Goal: Find specific page/section: Find specific page/section

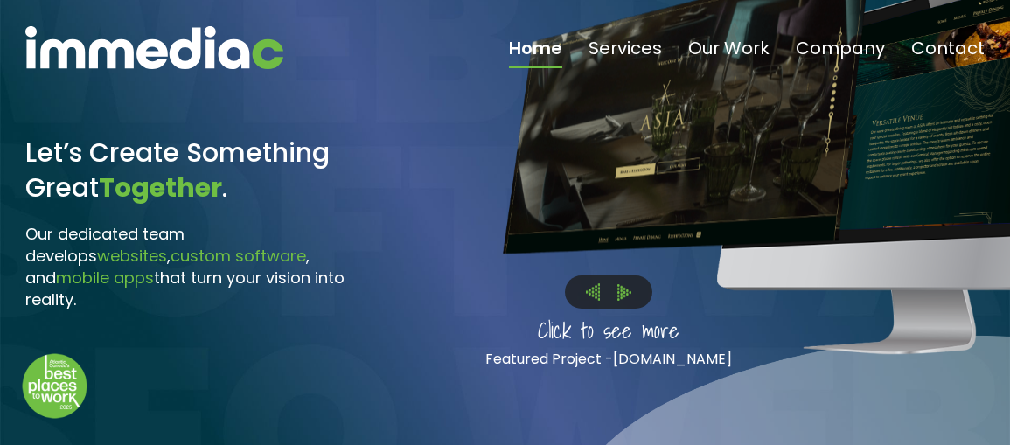
click at [628, 294] on img at bounding box center [624, 292] width 14 height 17
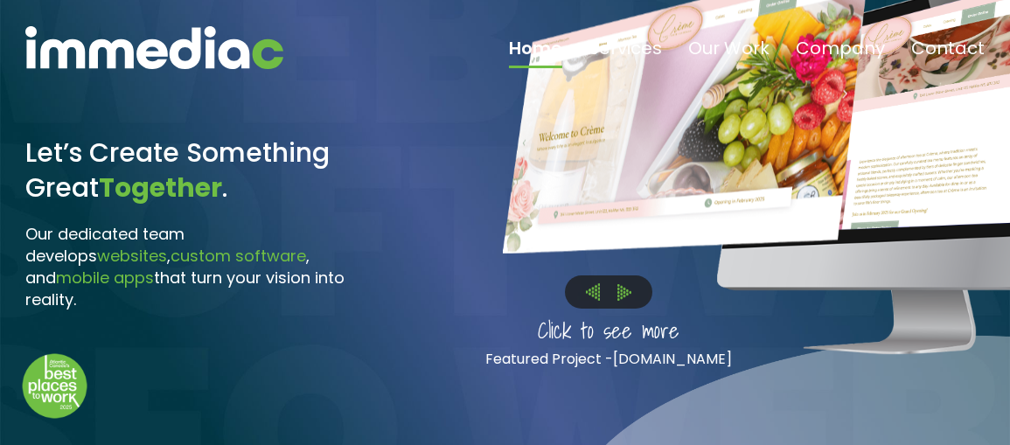
click at [628, 294] on img at bounding box center [624, 292] width 14 height 17
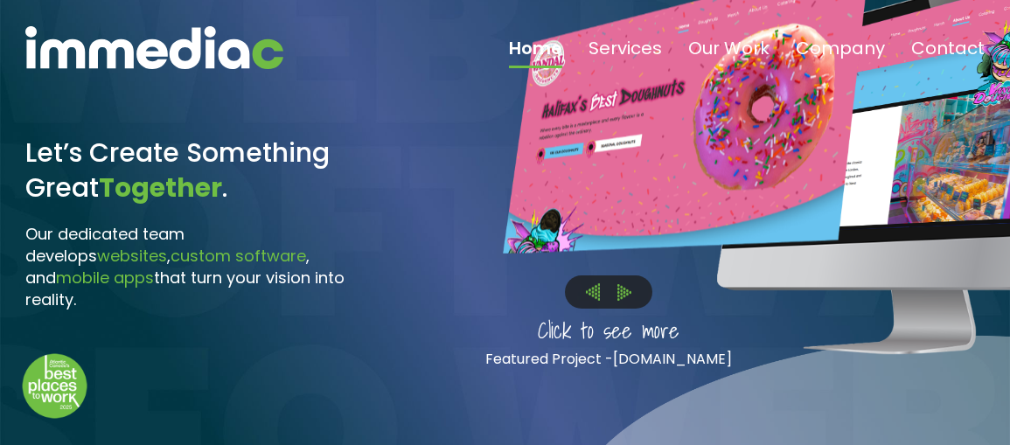
click at [628, 294] on img at bounding box center [624, 292] width 14 height 17
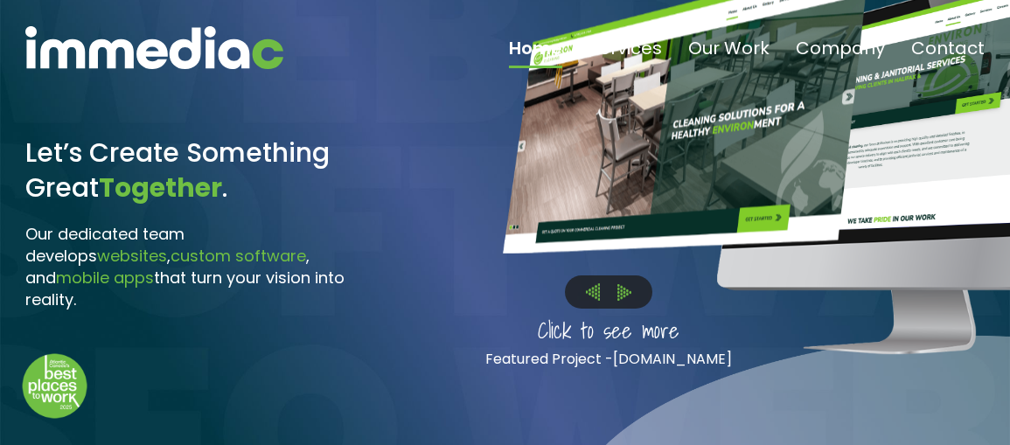
click at [588, 292] on img at bounding box center [593, 291] width 14 height 17
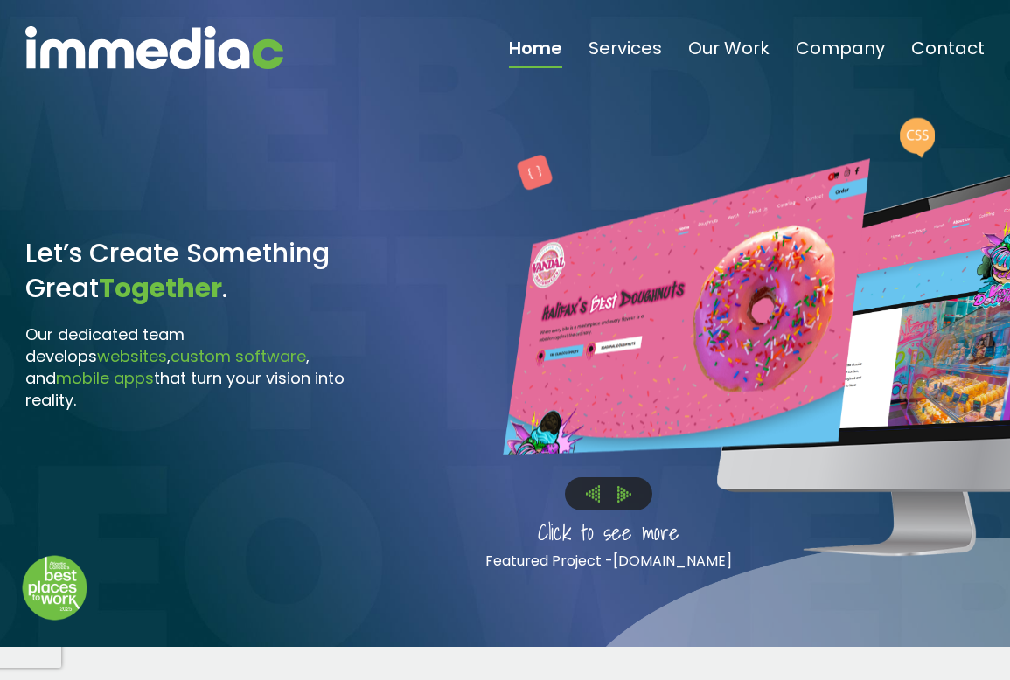
drag, startPoint x: 572, startPoint y: 646, endPoint x: 572, endPoint y: 606, distance: 40.2
click at [717, 444] on div at bounding box center [900, 359] width 367 height 400
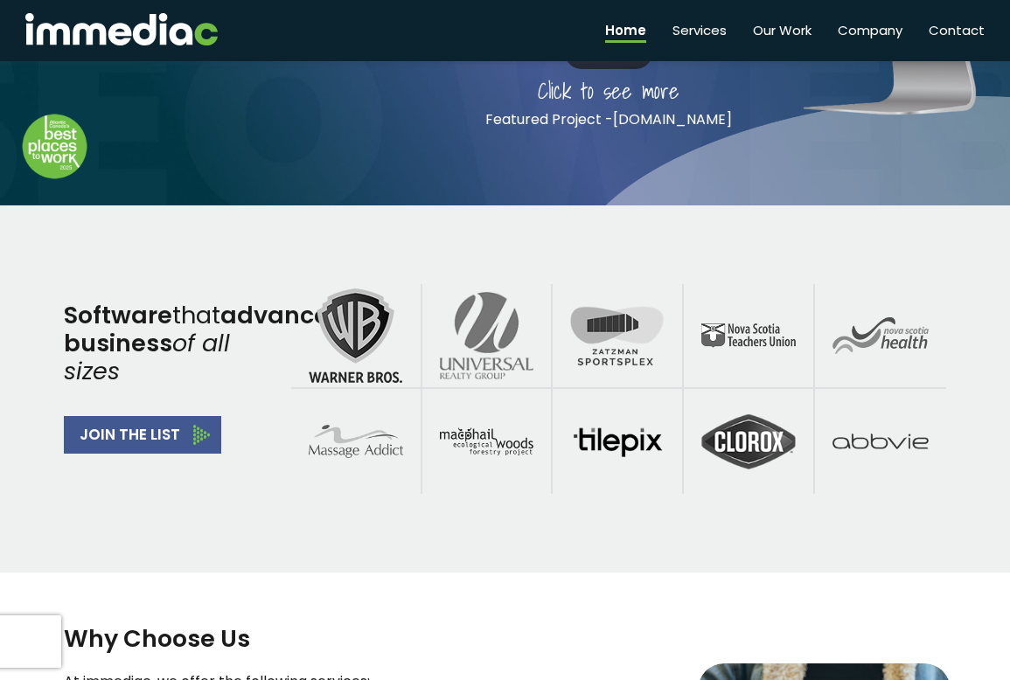
scroll to position [436, 0]
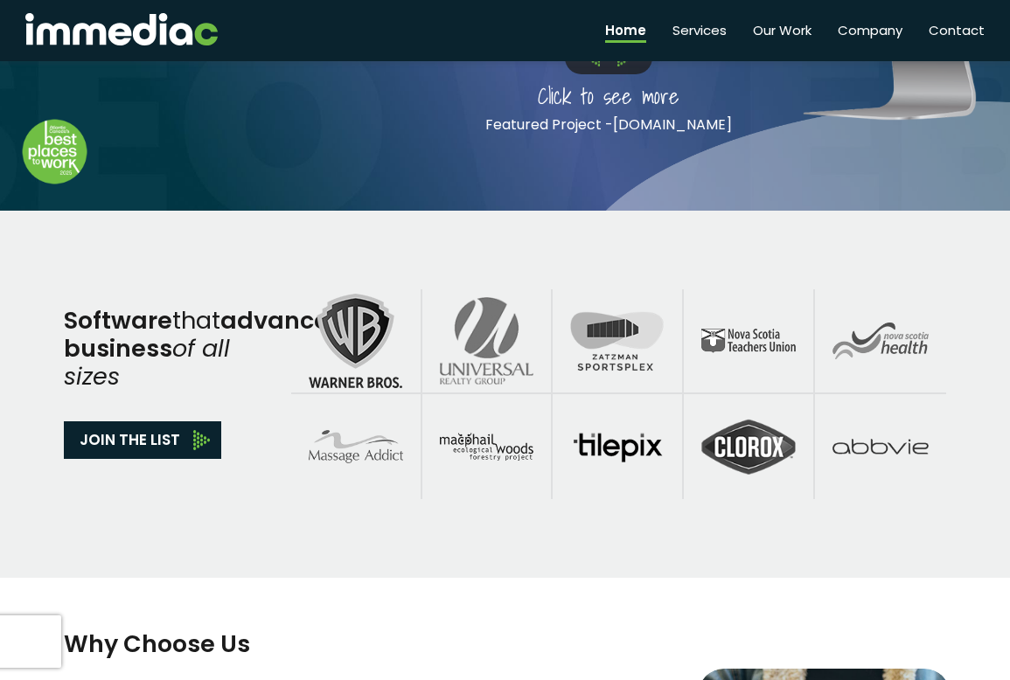
click at [191, 444] on link "JOIN THE LIST" at bounding box center [142, 440] width 157 height 38
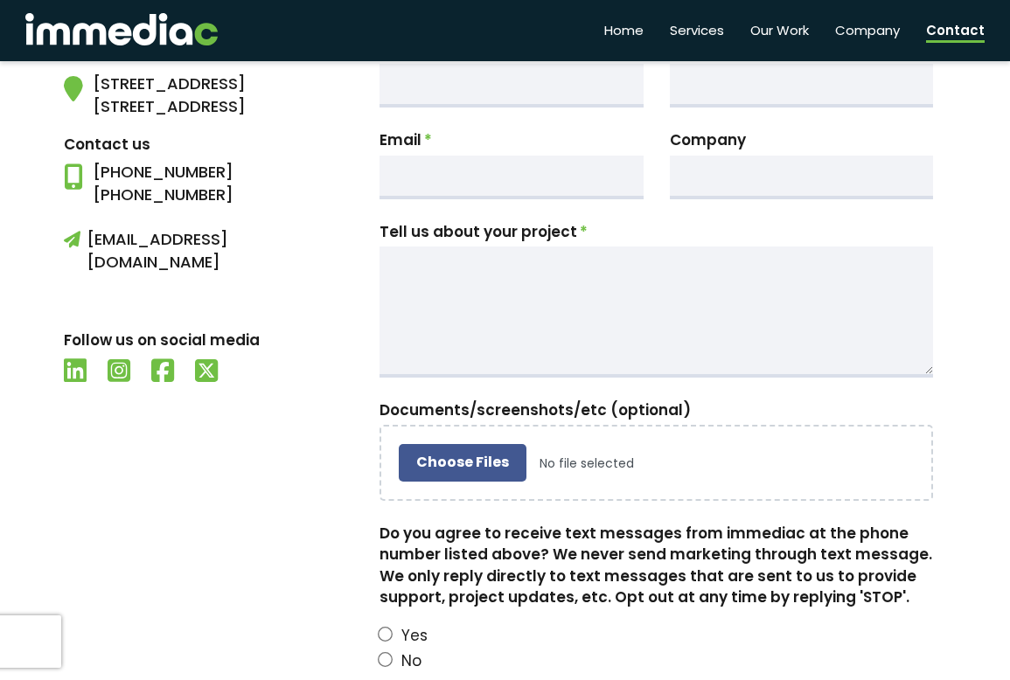
scroll to position [664, 0]
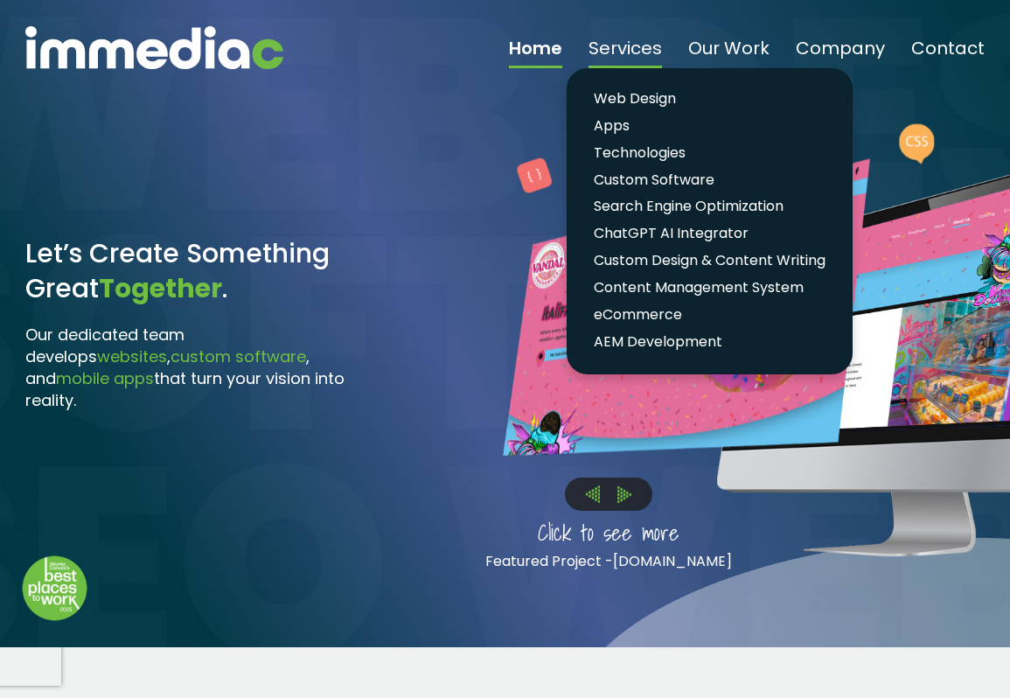
click at [636, 50] on link "Services" at bounding box center [624, 53] width 73 height 29
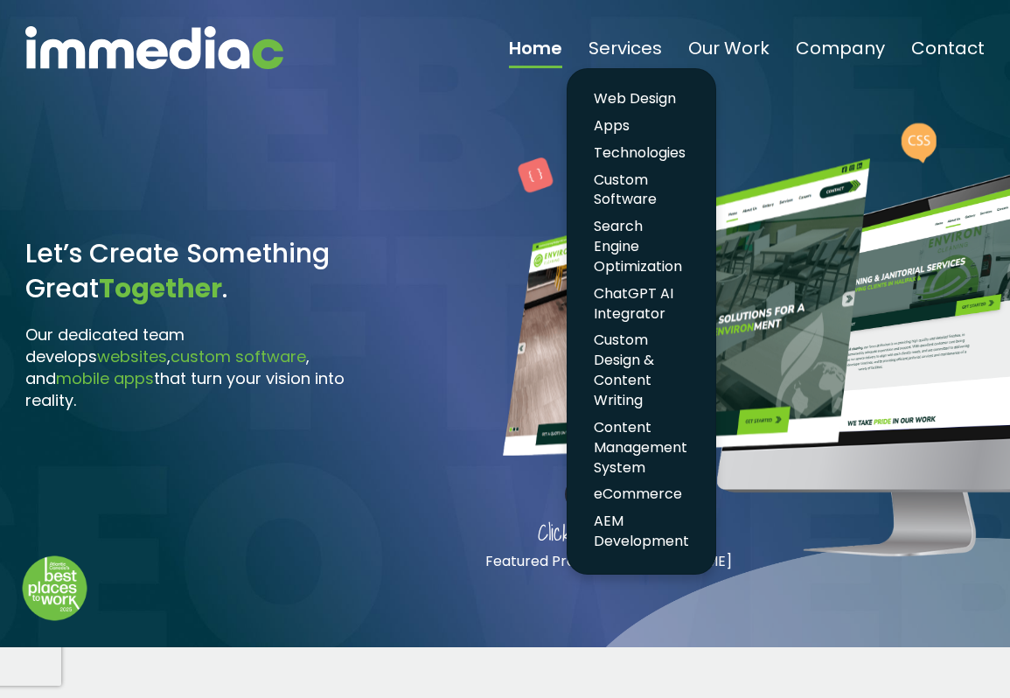
click at [400, 122] on div at bounding box center [793, 307] width 826 height 565
